Goal: Task Accomplishment & Management: Complete application form

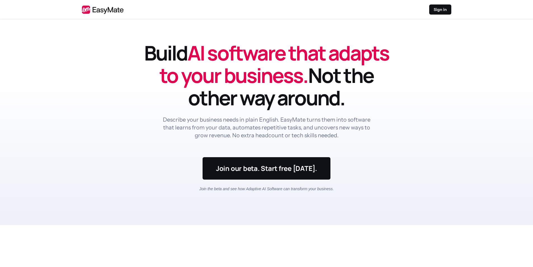
click at [284, 179] on div "Join our beta. Start free today. Join the beta and see how Adaptive AI Software…" at bounding box center [266, 174] width 135 height 34
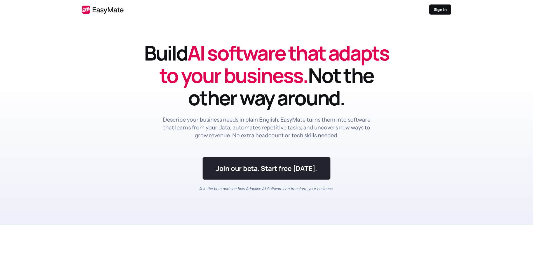
click at [287, 170] on link at bounding box center [267, 168] width 128 height 22
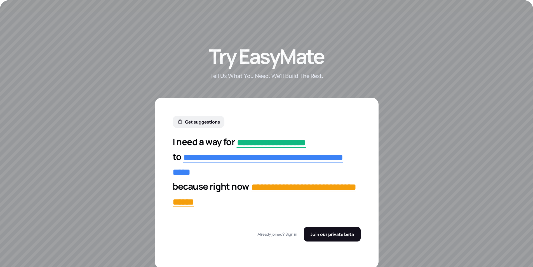
scroll to position [984, 0]
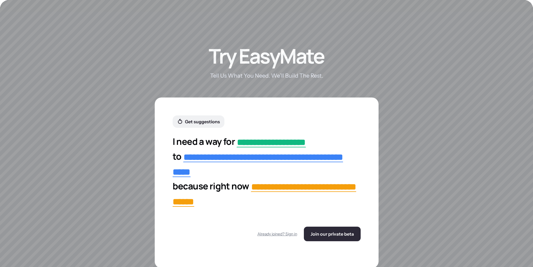
click at [324, 232] on span "Join our private beta" at bounding box center [332, 234] width 43 height 6
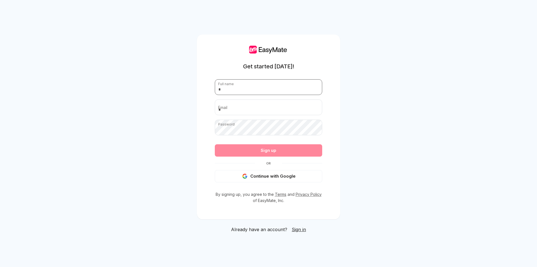
click at [265, 90] on input "text" at bounding box center [268, 87] width 107 height 16
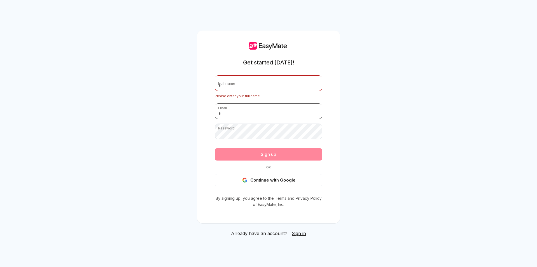
click at [258, 107] on input "email" at bounding box center [268, 111] width 107 height 16
click at [244, 124] on form "Full name Please enter your full name Email Password Passwords must have at lea…" at bounding box center [268, 130] width 107 height 111
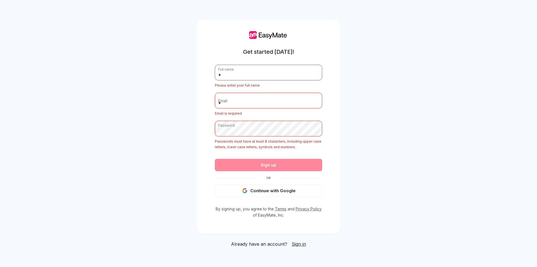
click at [263, 79] on input "text" at bounding box center [268, 73] width 107 height 16
type input "*"
type input "**********"
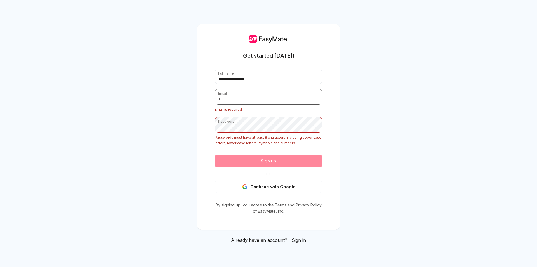
click at [253, 100] on input "email" at bounding box center [268, 97] width 107 height 16
type input "*"
type input "**********"
click at [232, 130] on div "Password Passwords must have at least 8 characters, including upper case letter…" at bounding box center [268, 131] width 107 height 29
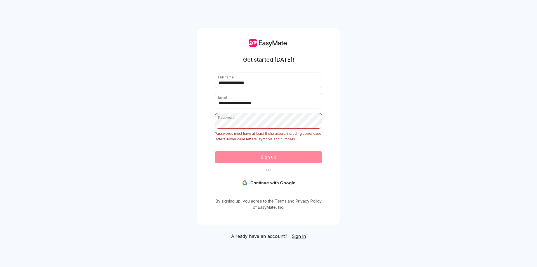
click at [274, 157] on div "Sign up" at bounding box center [268, 157] width 107 height 12
click at [277, 156] on div "Sign up" at bounding box center [268, 157] width 107 height 12
click at [280, 156] on div "Sign up" at bounding box center [268, 157] width 107 height 12
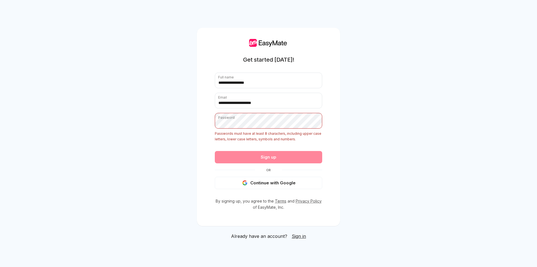
click at [278, 142] on form "**********" at bounding box center [268, 130] width 107 height 116
click at [279, 160] on div "Sign up" at bounding box center [268, 157] width 107 height 12
click at [276, 158] on div "Sign up" at bounding box center [268, 157] width 107 height 12
click at [276, 157] on div "Sign up" at bounding box center [268, 157] width 107 height 12
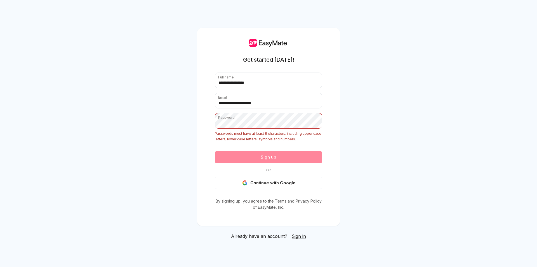
click at [240, 154] on div "Sign up" at bounding box center [268, 157] width 107 height 12
click at [261, 159] on div "Sign up" at bounding box center [268, 157] width 107 height 12
click at [286, 160] on div "Sign up" at bounding box center [268, 157] width 107 height 12
click at [292, 156] on div "Sign up" at bounding box center [268, 157] width 107 height 12
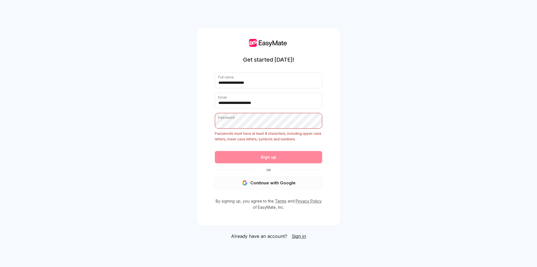
click at [254, 184] on button "Continue with Google" at bounding box center [268, 183] width 107 height 12
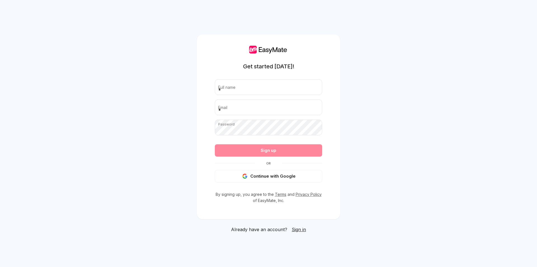
click at [110, 136] on div "Get started today! Full name Email Password Passwords must have at least 8 char…" at bounding box center [268, 133] width 537 height 267
click at [177, 67] on div "Get started today! Full name Email Password Passwords must have at least 8 char…" at bounding box center [268, 133] width 537 height 267
click at [280, 149] on div "Sign up" at bounding box center [268, 150] width 107 height 12
click at [263, 163] on span "Or" at bounding box center [268, 163] width 27 height 4
click at [268, 163] on span "Or" at bounding box center [268, 163] width 27 height 4
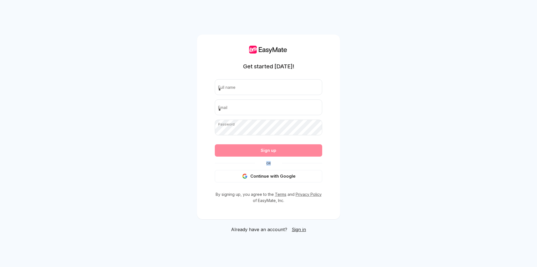
click at [268, 163] on span "Or" at bounding box center [268, 163] width 27 height 4
click at [298, 153] on div "Sign up" at bounding box center [268, 150] width 107 height 12
click at [351, 133] on div "Get started today! Full name Email Password Passwords must have at least 8 char…" at bounding box center [268, 133] width 537 height 267
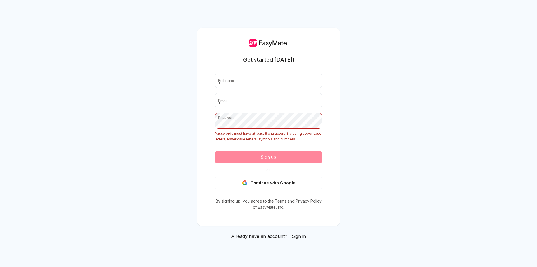
click at [296, 231] on div "Get started today! Full name Email Password Passwords must have at least 8 char…" at bounding box center [268, 134] width 143 height 212
click at [298, 239] on link "Sign in" at bounding box center [299, 236] width 14 height 7
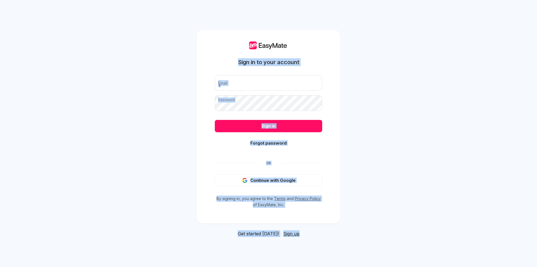
click at [298, 239] on div "Sign in to your account Email Password Sign in Forgot password Or Continue with…" at bounding box center [268, 133] width 537 height 267
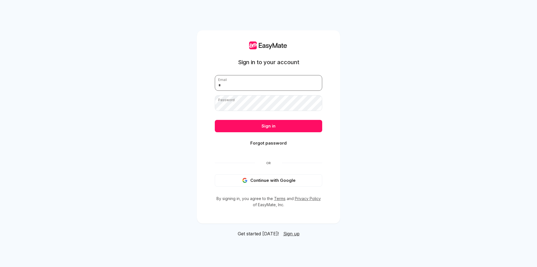
click at [259, 87] on input "email" at bounding box center [268, 83] width 107 height 16
type input "**********"
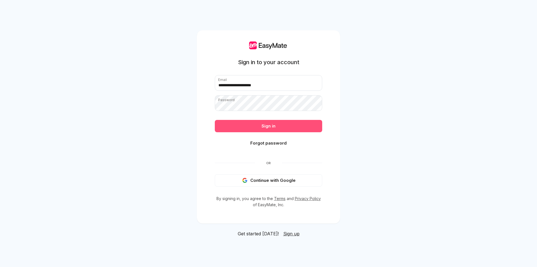
click at [259, 122] on button "Sign in" at bounding box center [268, 126] width 107 height 12
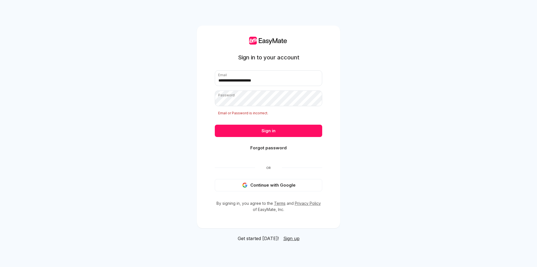
click at [286, 128] on button "Sign in" at bounding box center [268, 131] width 107 height 12
drag, startPoint x: 267, startPoint y: 81, endPoint x: 189, endPoint y: 99, distance: 79.6
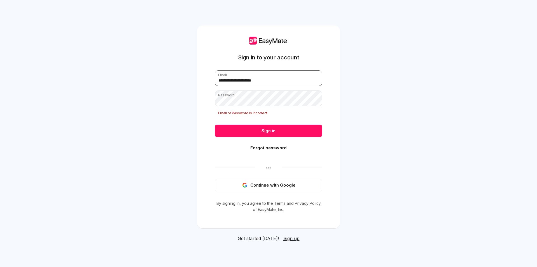
click at [189, 99] on div "**********" at bounding box center [268, 133] width 537 height 267
click at [205, 109] on div "**********" at bounding box center [268, 126] width 143 height 203
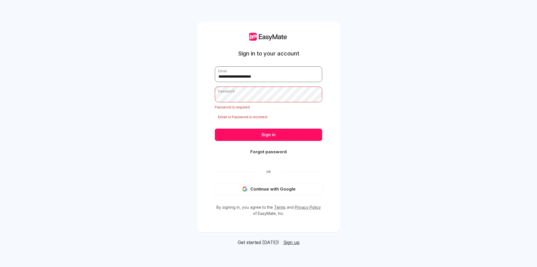
drag, startPoint x: 267, startPoint y: 75, endPoint x: 204, endPoint y: 88, distance: 63.8
click at [204, 88] on div "**********" at bounding box center [268, 127] width 143 height 210
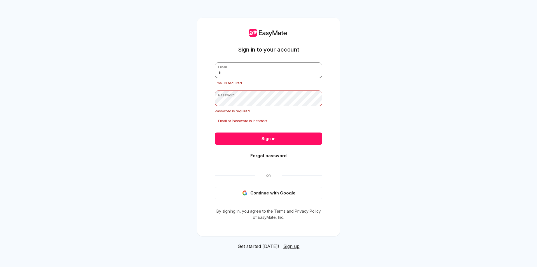
click at [245, 71] on input "email" at bounding box center [268, 70] width 107 height 16
click at [295, 245] on span "Sign up" at bounding box center [291, 246] width 16 height 6
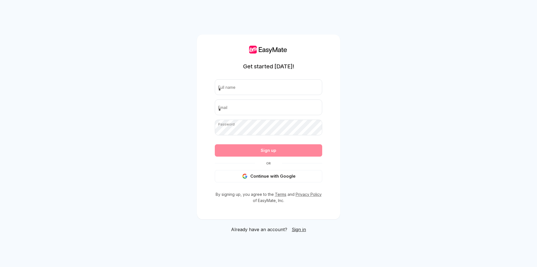
click at [302, 228] on span "Sign in" at bounding box center [299, 229] width 14 height 6
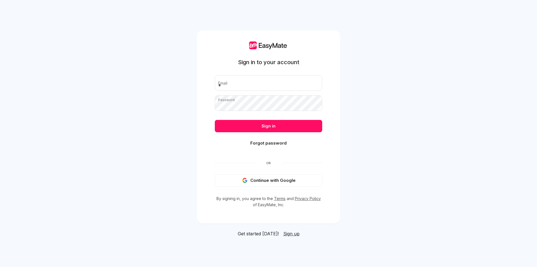
click at [268, 236] on span "Get started [DATE]!" at bounding box center [258, 233] width 41 height 7
click at [266, 235] on span "Get started [DATE]!" at bounding box center [258, 233] width 41 height 7
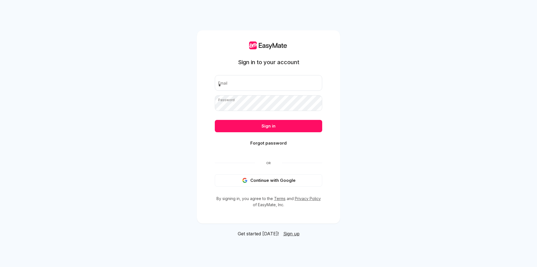
click at [267, 215] on div "Sign in to your account Email Password Sign in Forgot password Or Continue with…" at bounding box center [268, 126] width 143 height 193
